Goal: Task Accomplishment & Management: Manage account settings

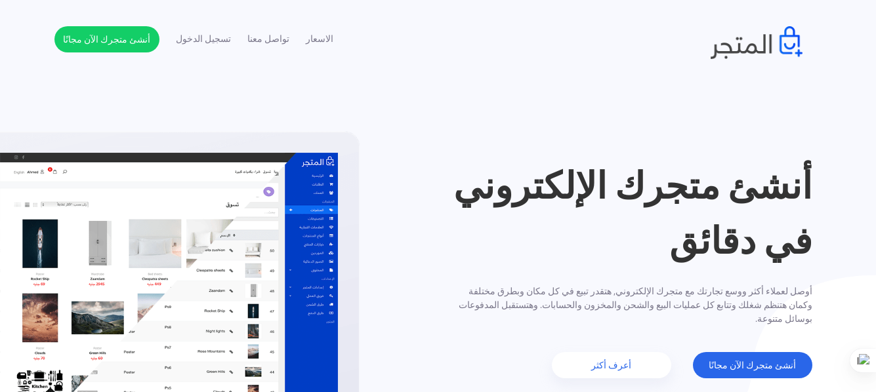
click at [207, 47] on ul "الاسعار تواصل معنا تسجيل الدخول أنشئ متجرك الآن مجانًا" at bounding box center [193, 39] width 279 height 26
click at [207, 34] on link "تسجيل الدخول" at bounding box center [203, 39] width 55 height 14
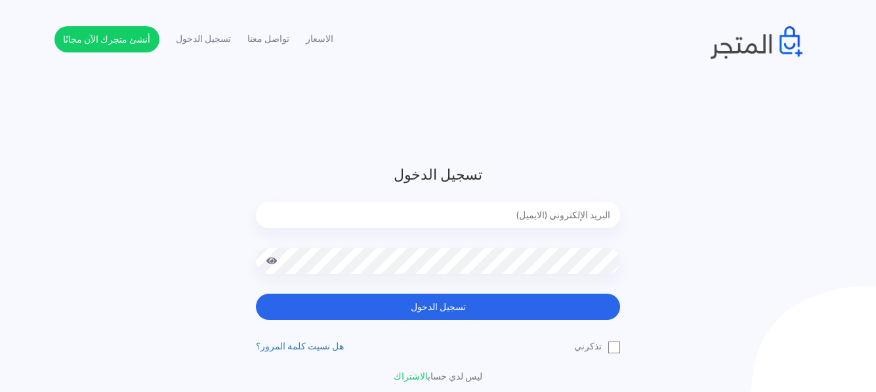
click at [535, 218] on input "email" at bounding box center [438, 215] width 364 height 26
click at [563, 212] on input "email" at bounding box center [438, 215] width 364 height 26
type input "01011747618"
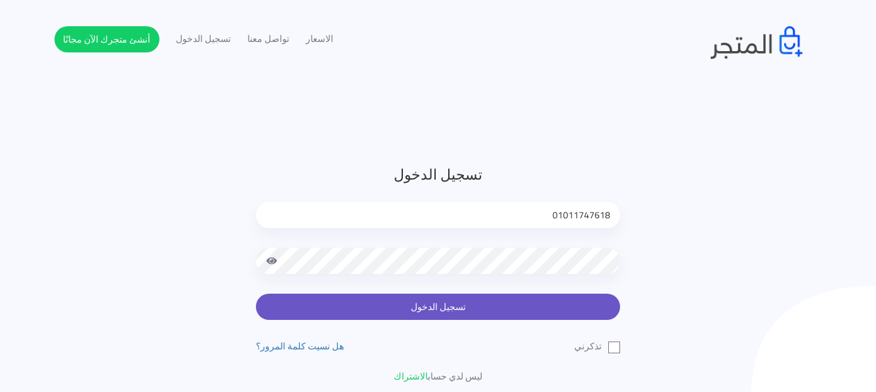
click at [538, 315] on button "تسجيل الدخول" at bounding box center [438, 307] width 364 height 26
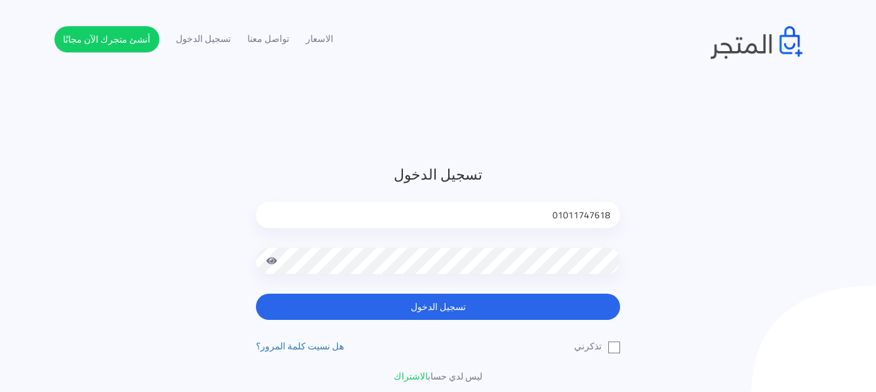
click at [675, 171] on div "تسجيل الدخول 01011747618 تسجيل الدخول تذكرني" at bounding box center [437, 274] width 767 height 220
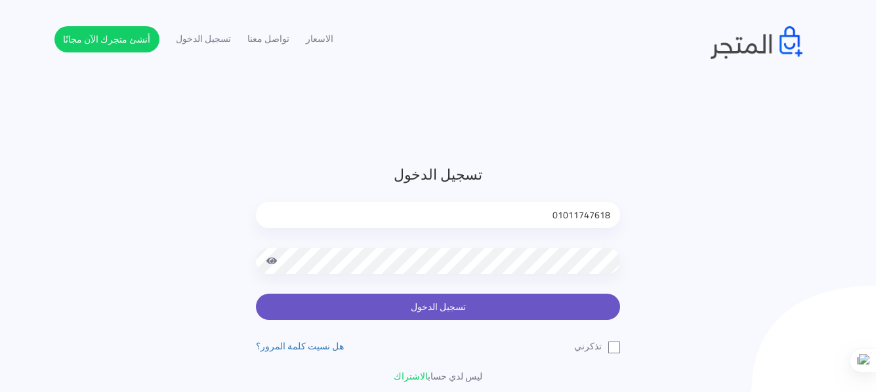
click at [504, 294] on button "تسجيل الدخول" at bounding box center [438, 307] width 364 height 26
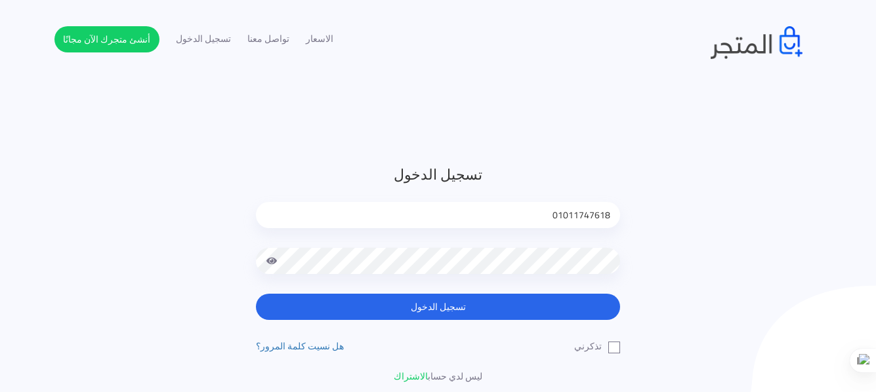
click at [230, 266] on div "تسجيل الدخول 01011747618 تسجيل الدخول تذكرني" at bounding box center [437, 274] width 767 height 220
drag, startPoint x: 526, startPoint y: 214, endPoint x: 621, endPoint y: 218, distance: 95.2
click at [617, 219] on input "01011747618" at bounding box center [438, 215] width 364 height 26
type input "ة"
type input "mohamed.ibrahim752000@gmail.com"
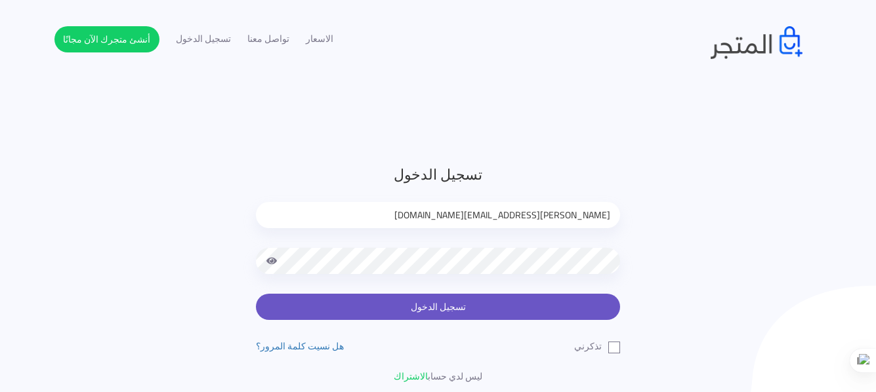
click at [540, 306] on button "تسجيل الدخول" at bounding box center [438, 307] width 364 height 26
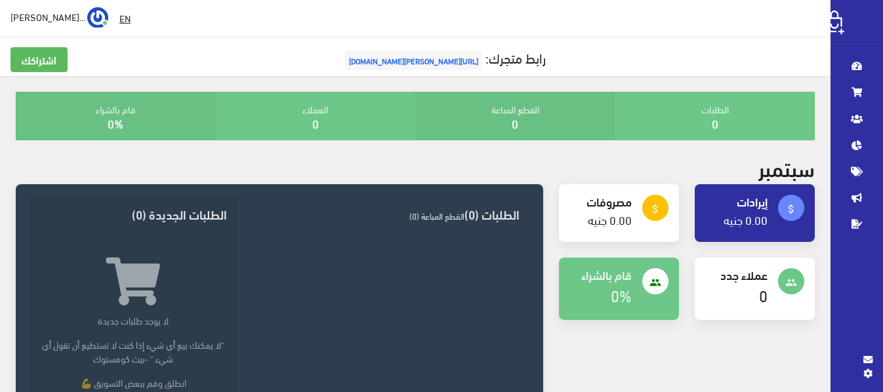
click at [426, 61] on span "[URL][PERSON_NAME][DOMAIN_NAME]" at bounding box center [413, 60] width 137 height 20
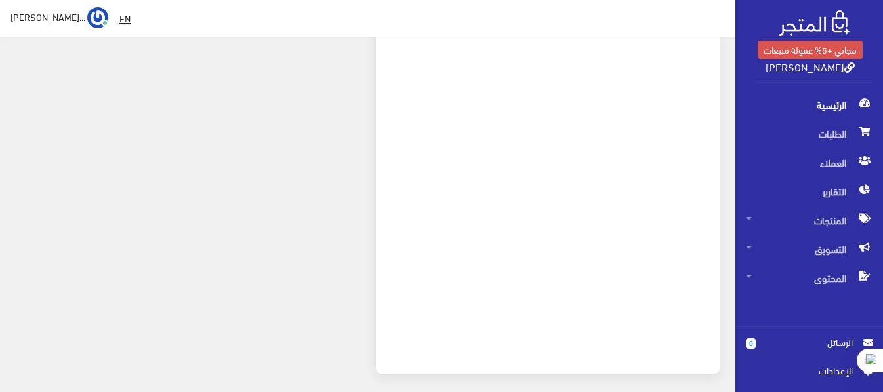
scroll to position [525, 0]
click at [817, 369] on span "اﻹعدادات" at bounding box center [804, 370] width 96 height 14
